Goal: Download file/media

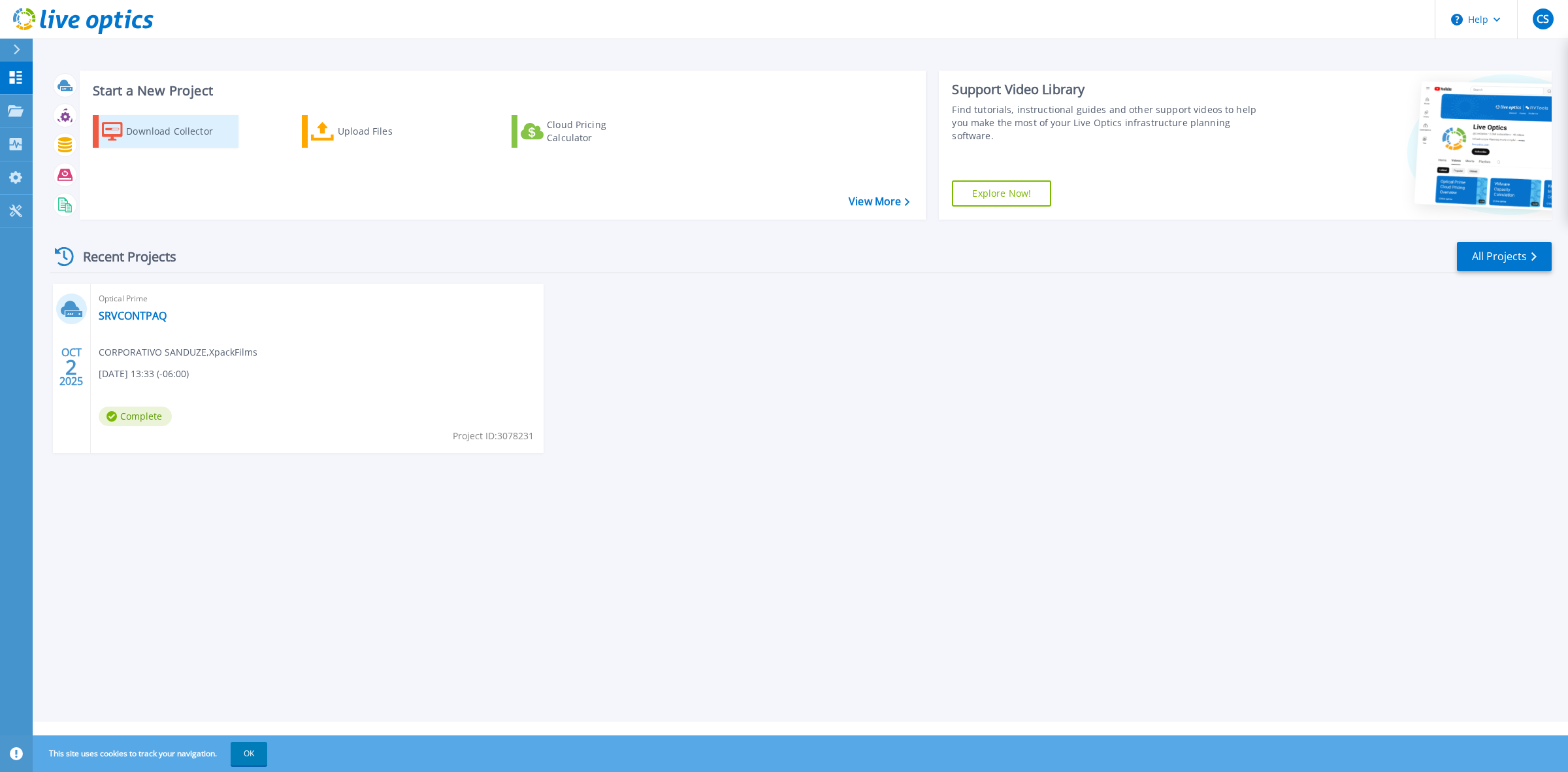
click at [116, 116] on link "Download Collector" at bounding box center [166, 131] width 146 height 33
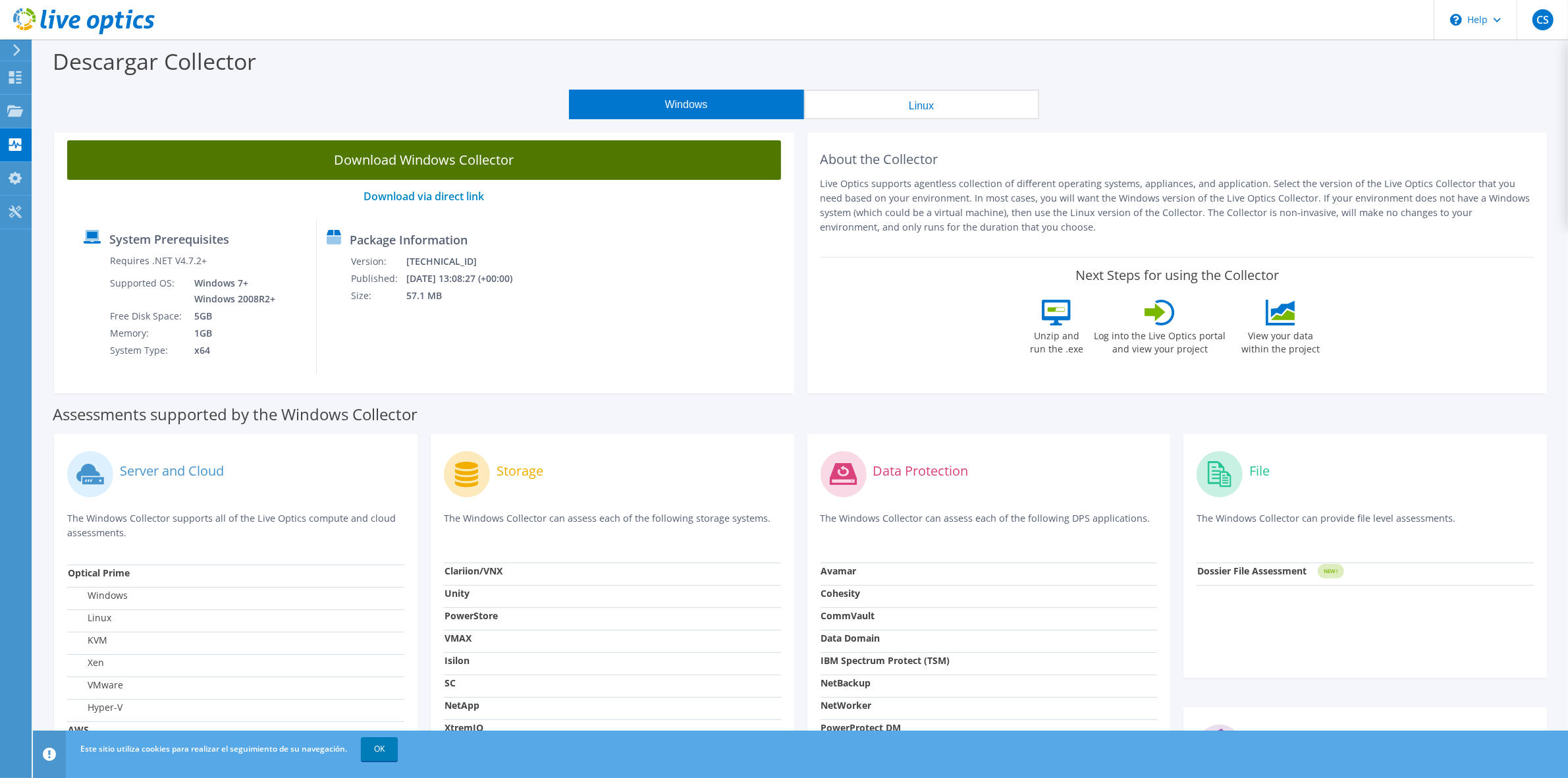
click at [403, 159] on link "Download Windows Collector" at bounding box center [424, 160] width 714 height 40
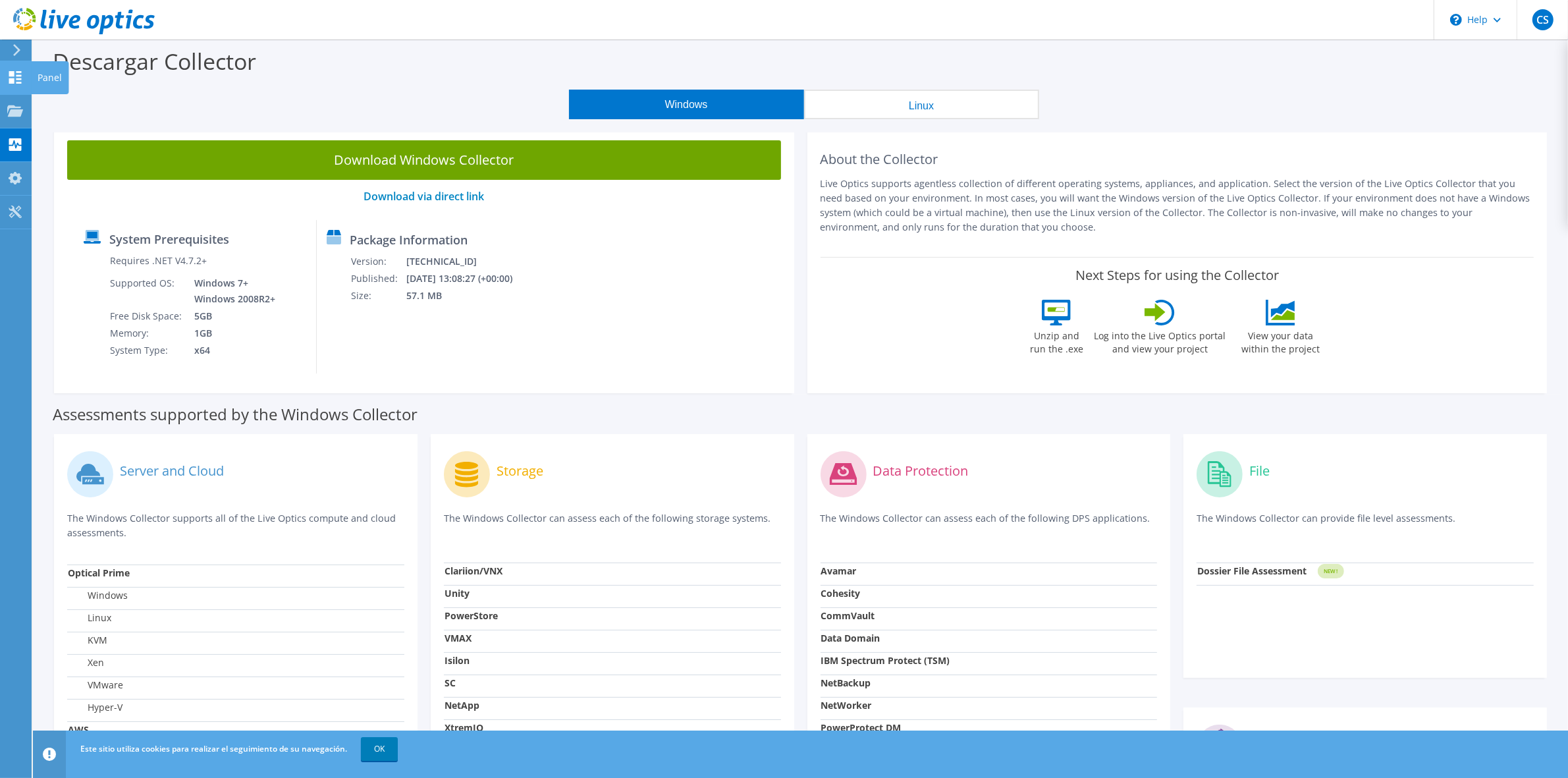
click at [12, 73] on use at bounding box center [16, 77] width 13 height 13
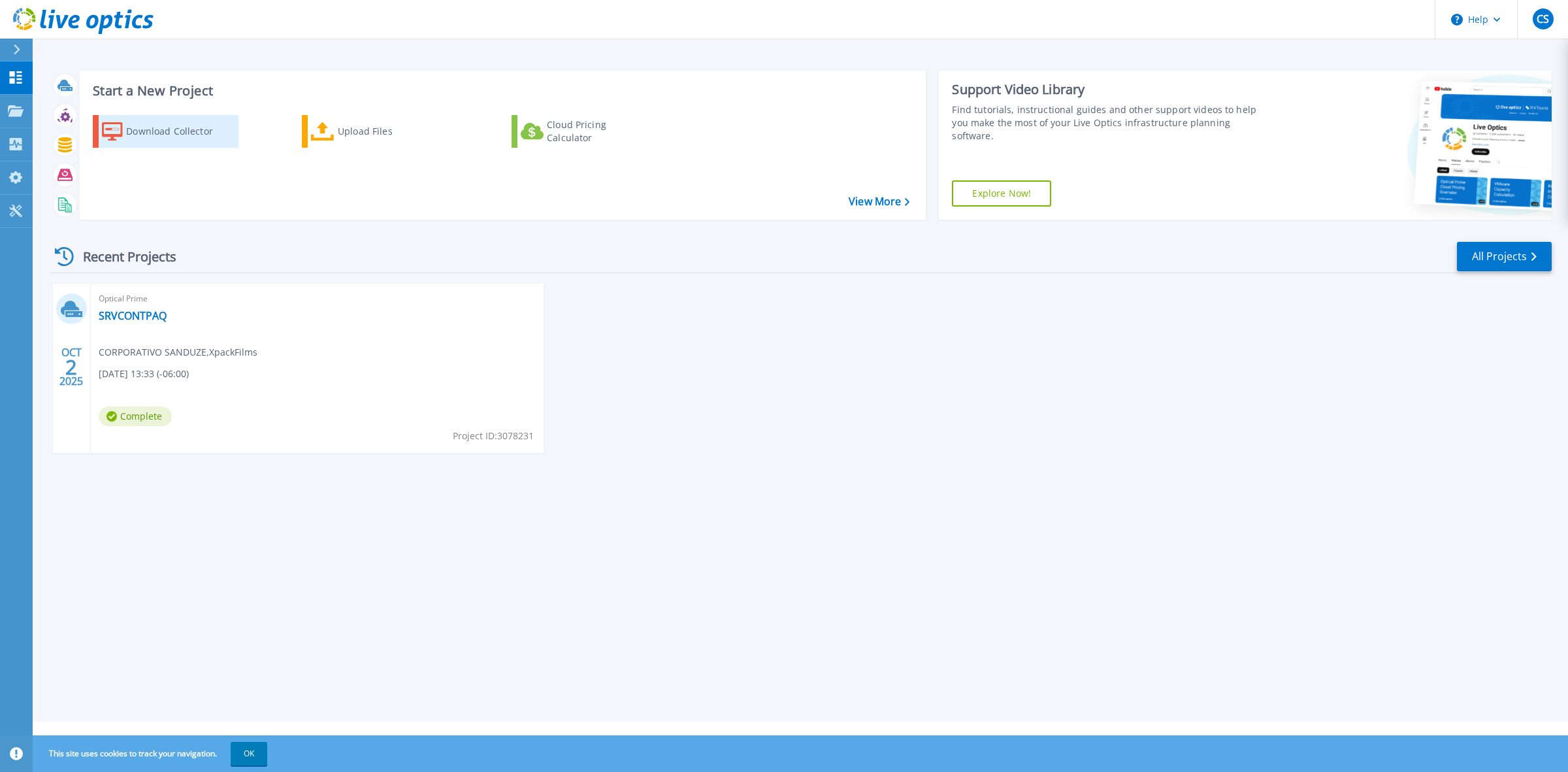
click at [118, 115] on link "Download Collector" at bounding box center [166, 131] width 146 height 33
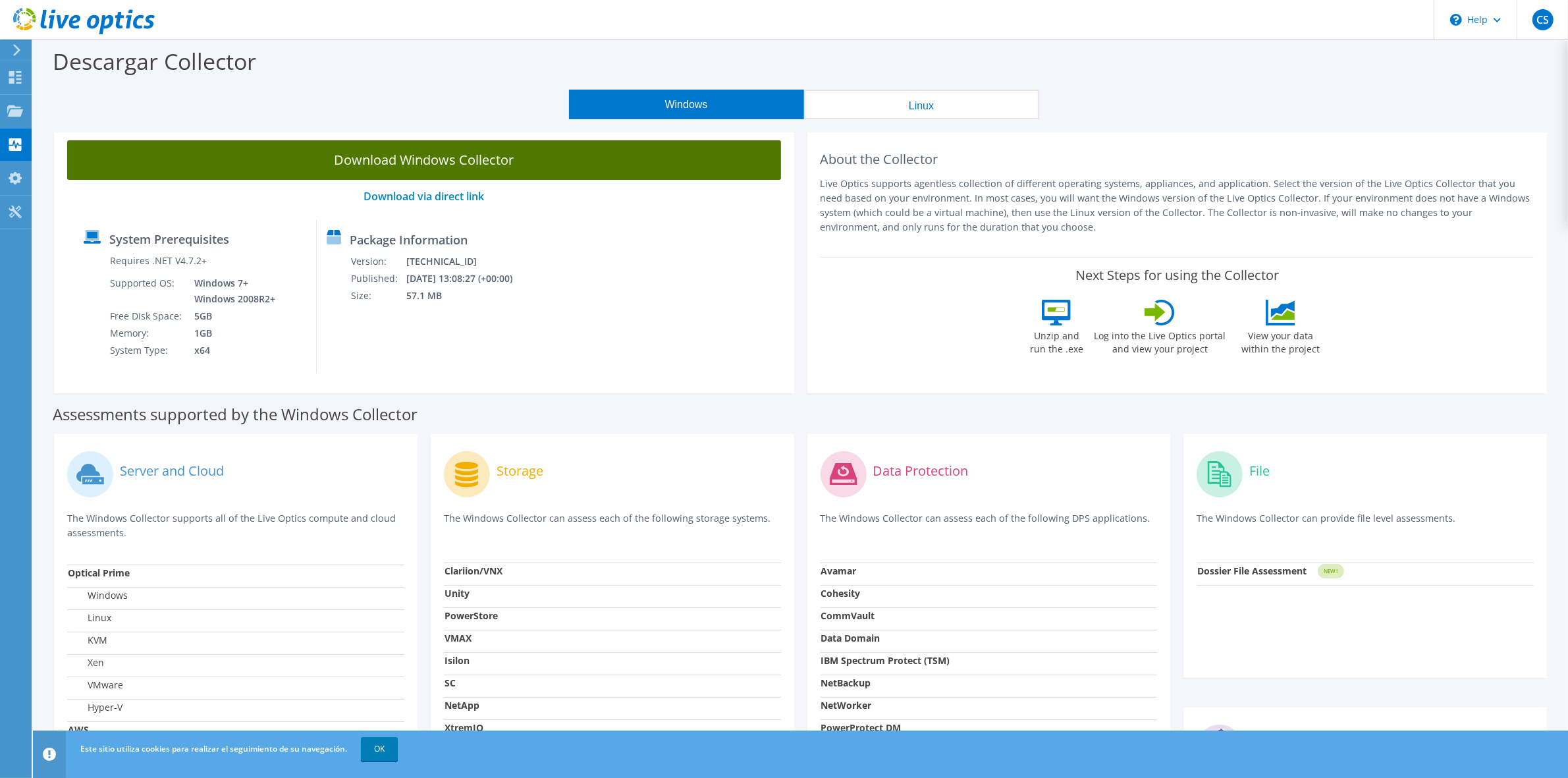
click at [425, 165] on link "Download Windows Collector" at bounding box center [424, 160] width 714 height 40
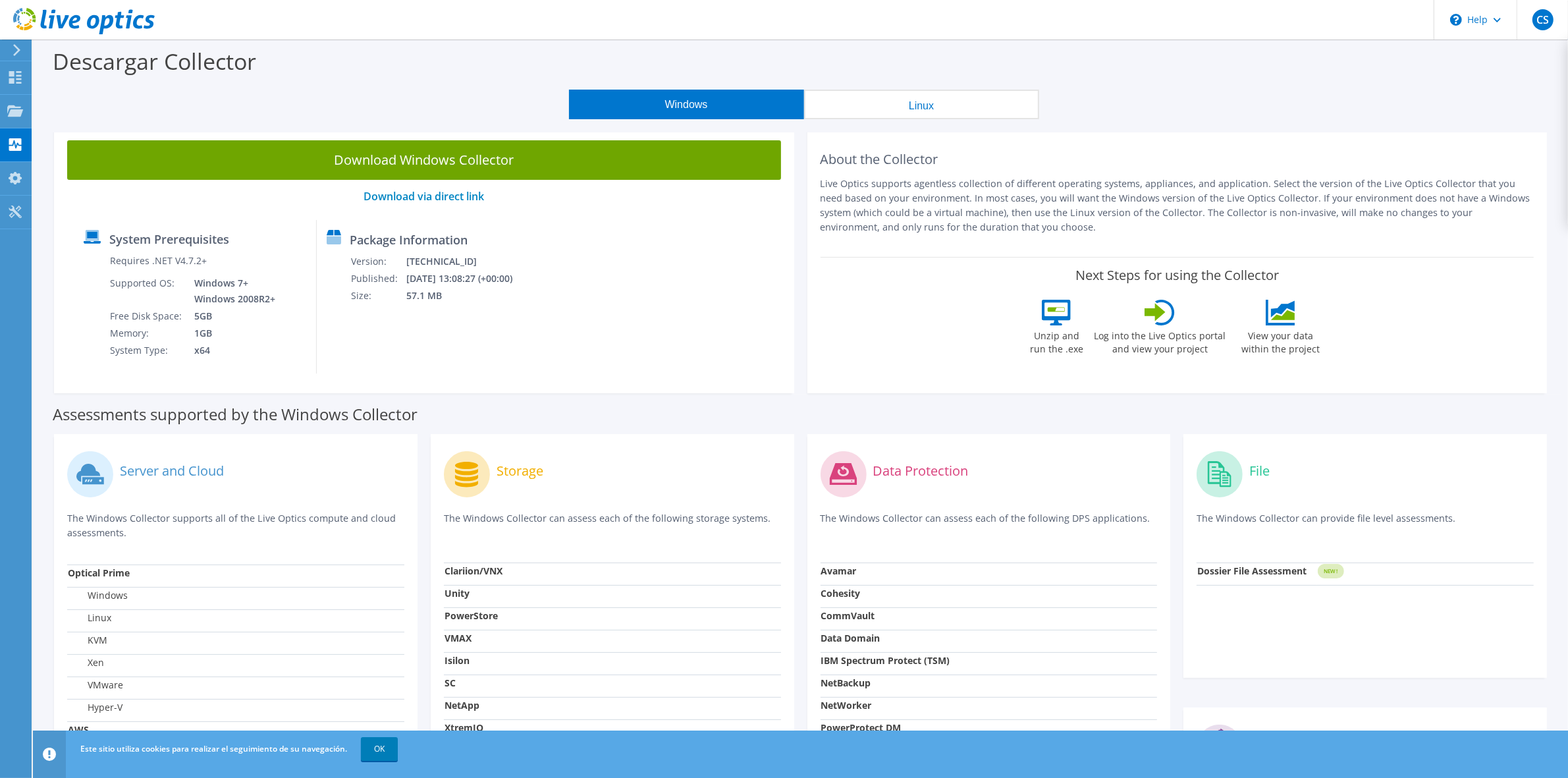
click at [883, 107] on button "Linux" at bounding box center [921, 105] width 235 height 30
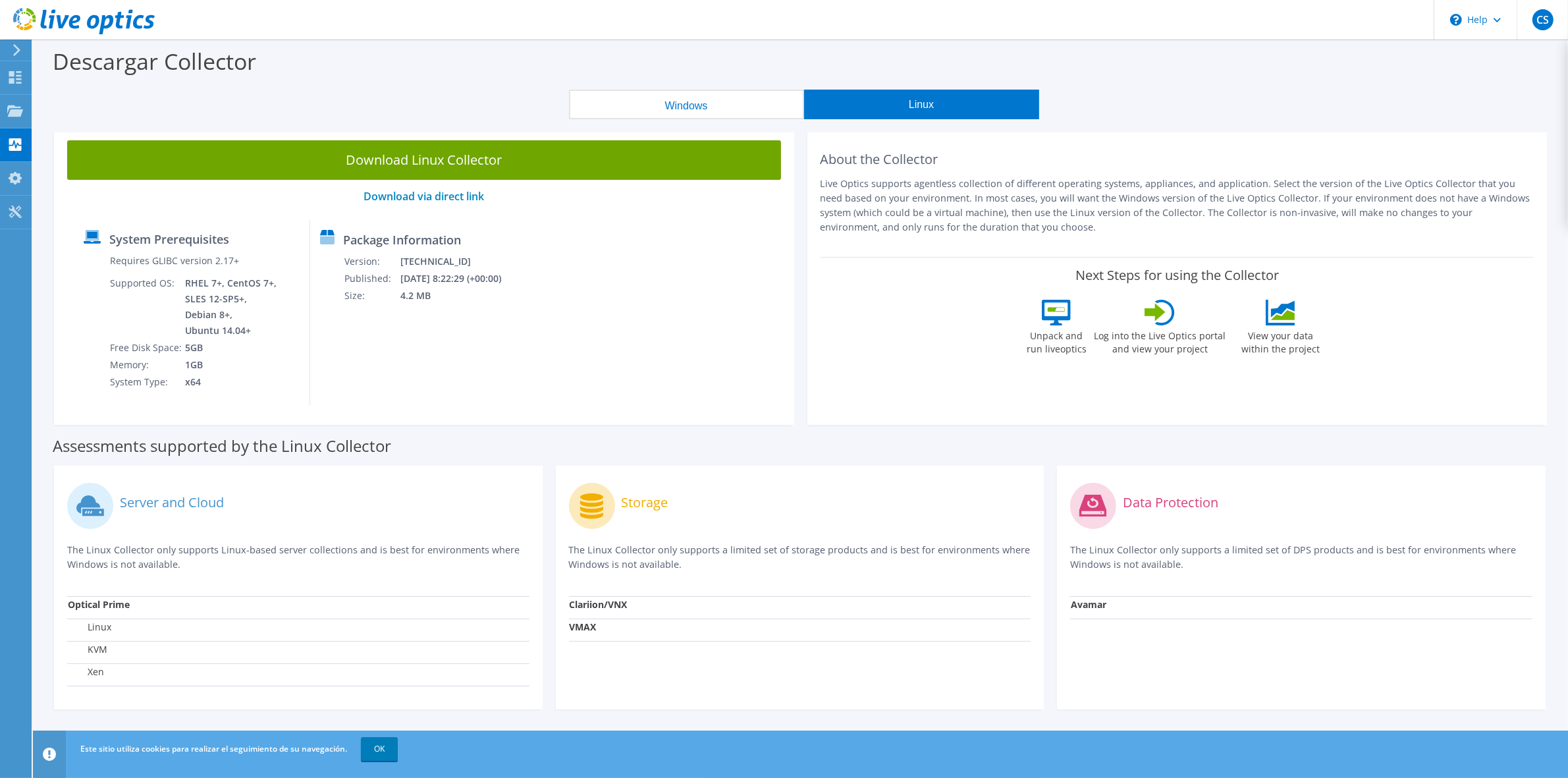
click at [883, 107] on button "Linux" at bounding box center [921, 105] width 235 height 30
click at [676, 119] on section "Descargar Collector Windows Linux Download Windows Collector Download via direc…" at bounding box center [800, 408] width 1535 height 737
click at [672, 110] on button "Windows" at bounding box center [687, 105] width 235 height 30
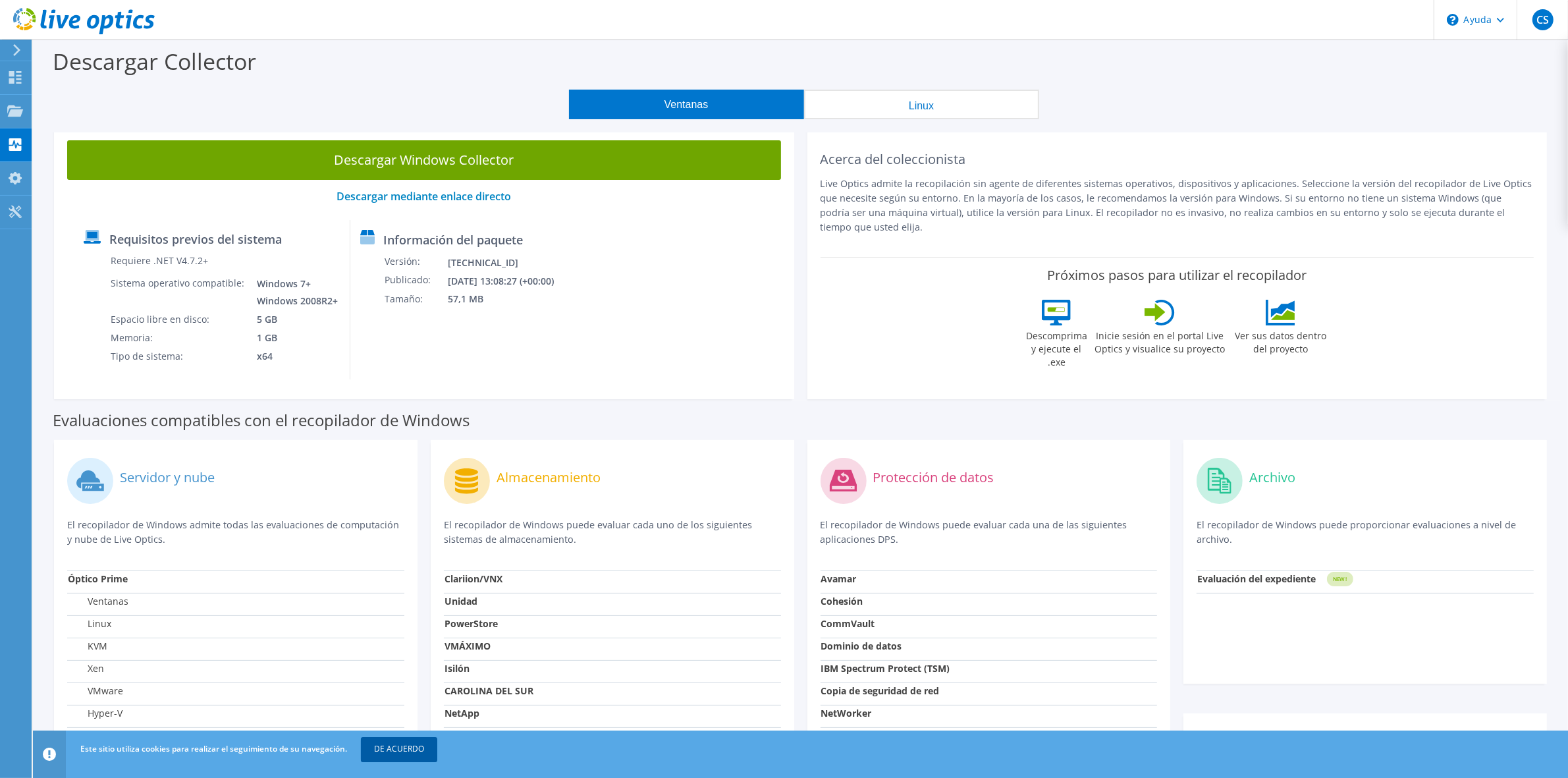
click at [390, 751] on font "DE ACUERDO" at bounding box center [399, 748] width 50 height 11
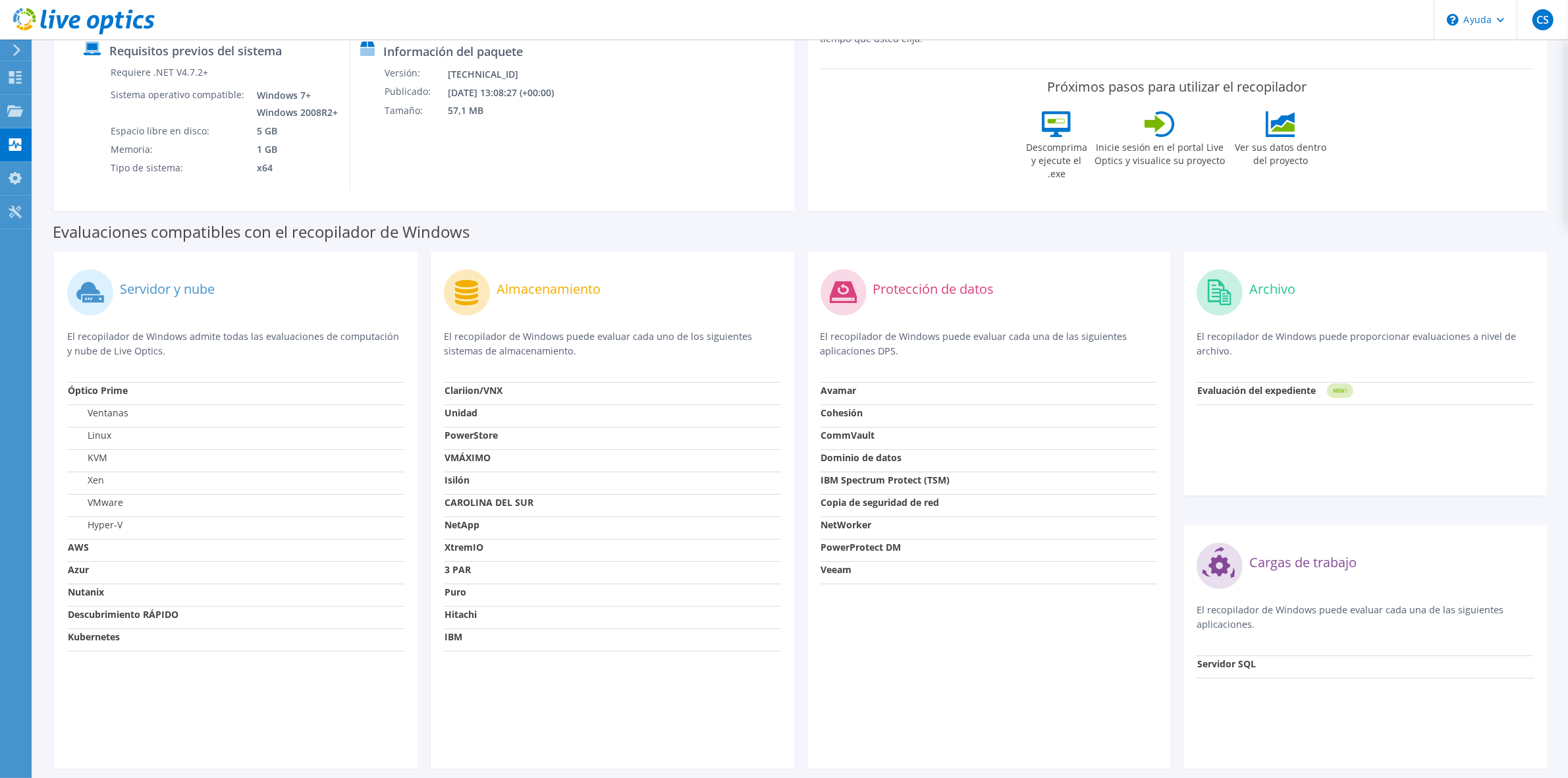
scroll to position [216, 0]
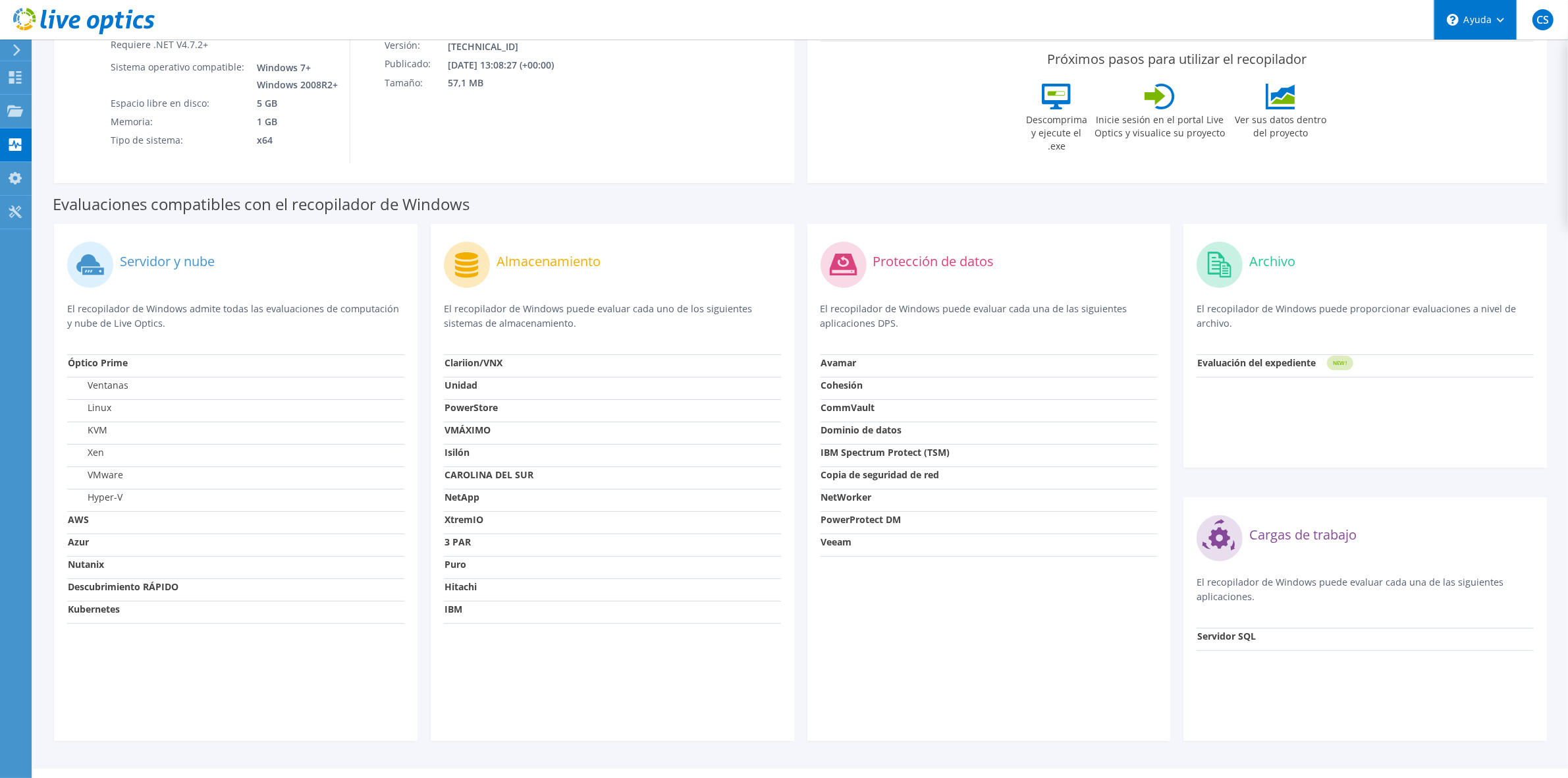
click at [1499, 22] on div "\n Ayuda" at bounding box center [1476, 20] width 83 height 40
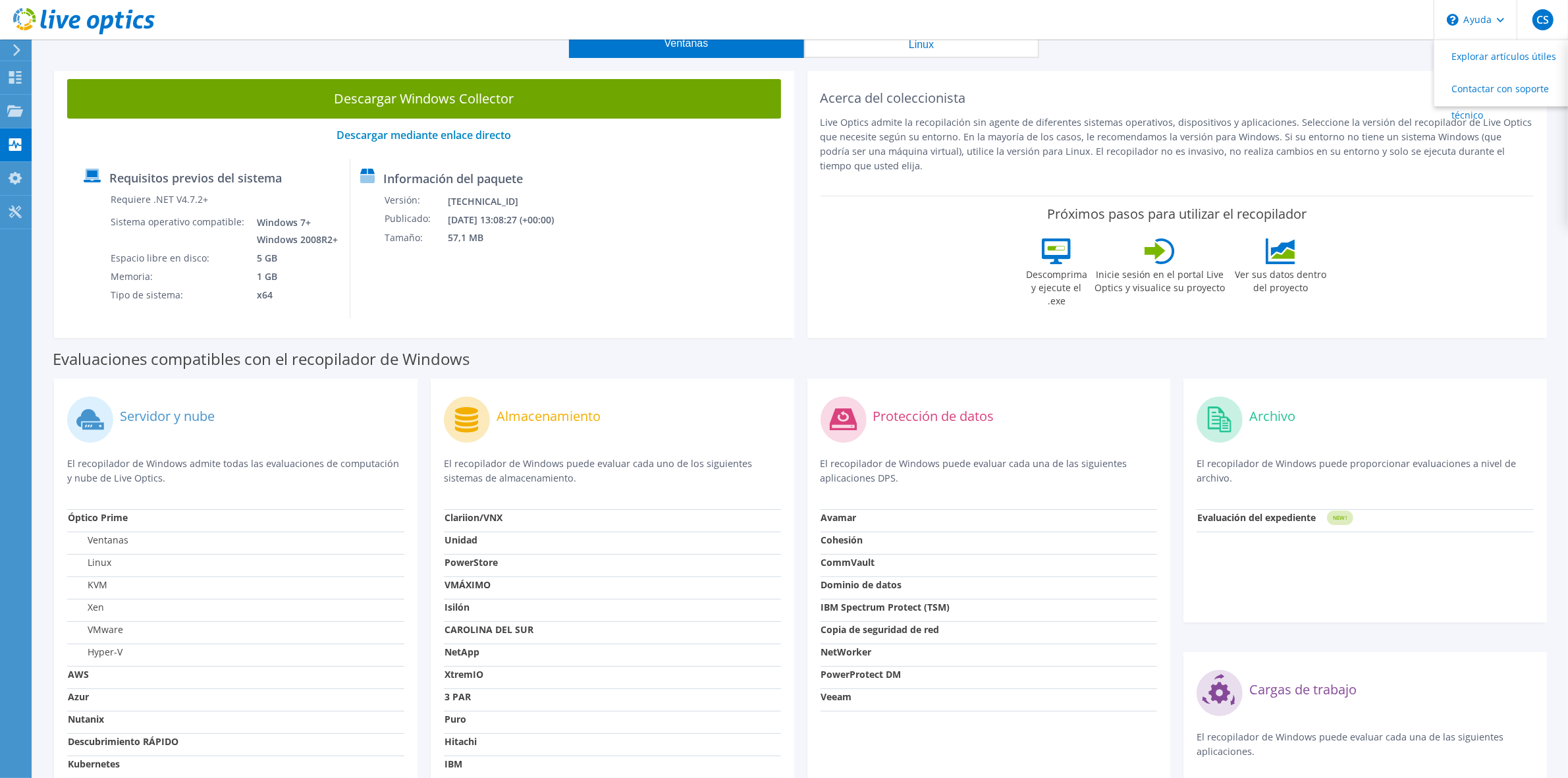
scroll to position [52, 0]
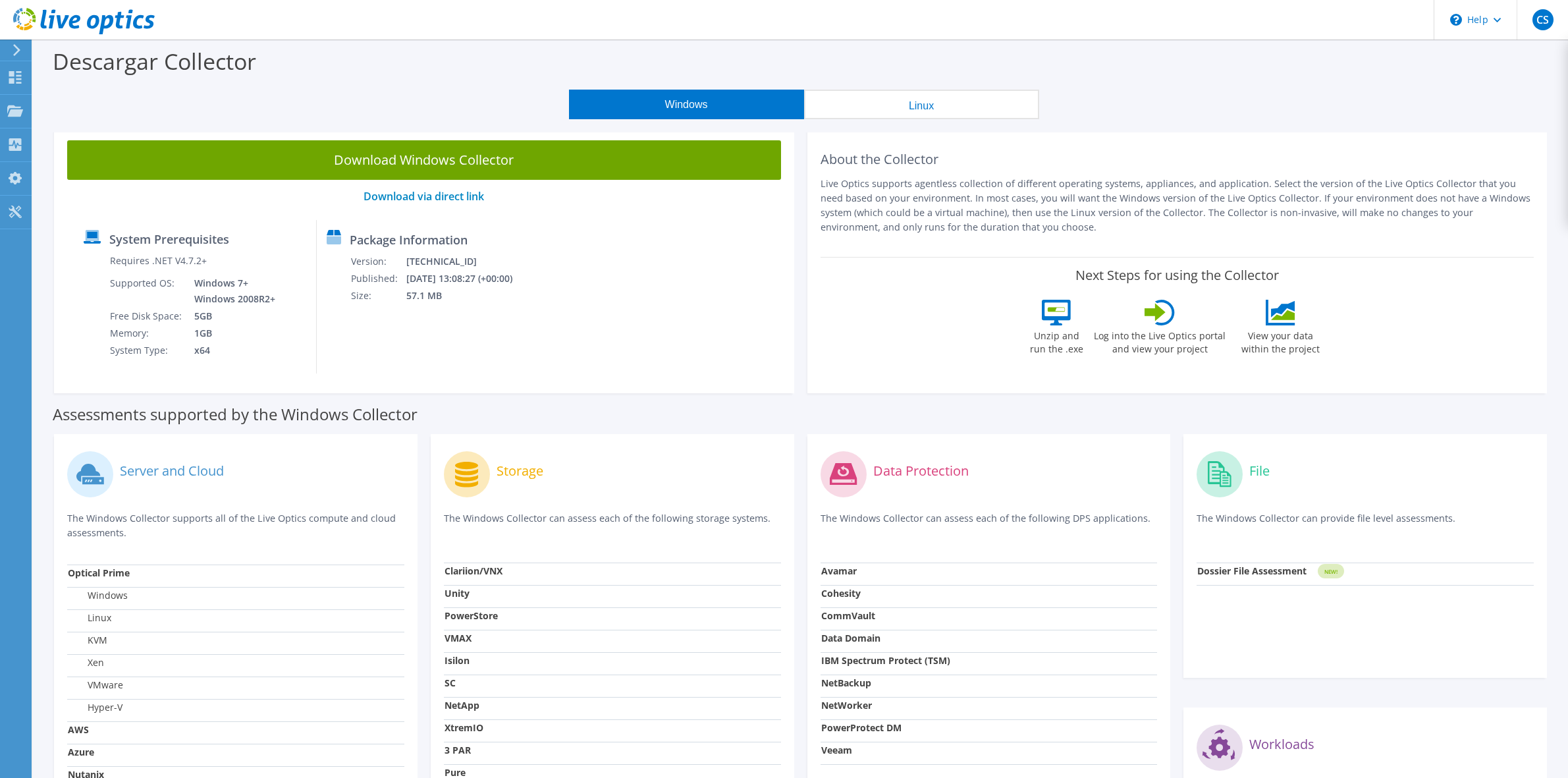
scroll to position [52, 0]
